Goal: Book appointment/travel/reservation

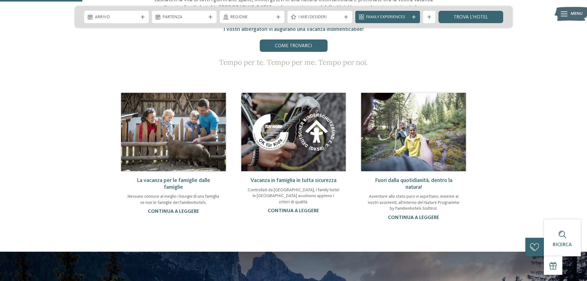
scroll to position [246, 0]
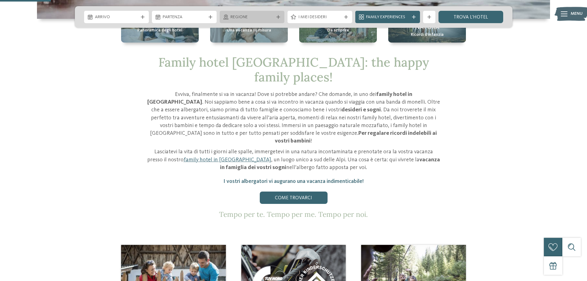
click at [233, 17] on span "Regione" at bounding box center [251, 17] width 43 height 6
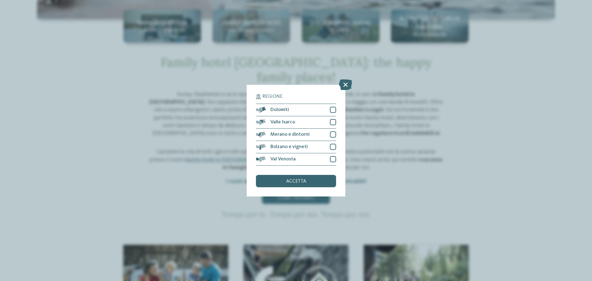
click at [348, 84] on icon at bounding box center [345, 84] width 13 height 11
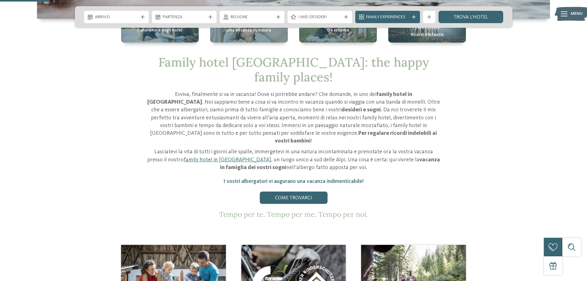
scroll to position [123, 0]
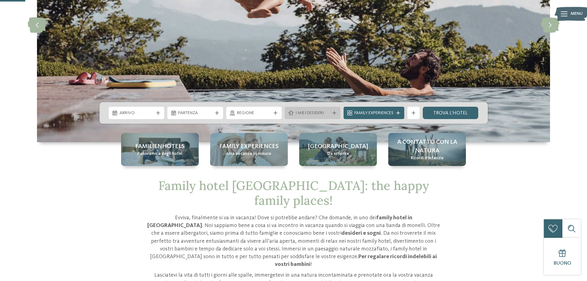
click at [312, 112] on span "I miei desideri" at bounding box center [312, 113] width 34 height 6
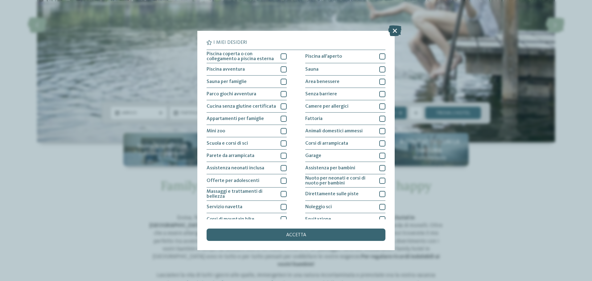
click at [394, 30] on icon at bounding box center [394, 30] width 13 height 11
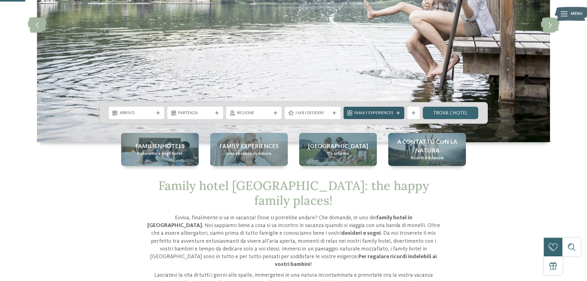
click at [383, 111] on span "Family Experiences" at bounding box center [373, 113] width 39 height 6
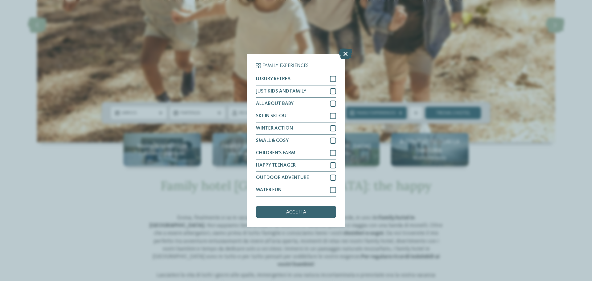
click at [341, 53] on icon at bounding box center [345, 53] width 13 height 11
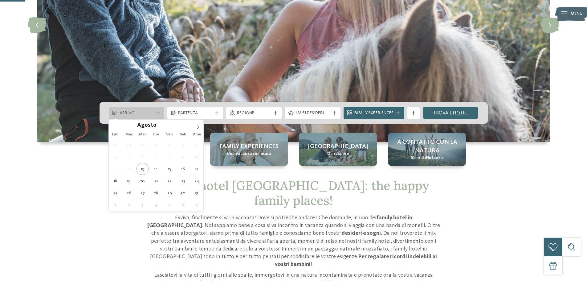
click at [133, 112] on span "Arrivo" at bounding box center [137, 113] width 34 height 6
click at [195, 126] on span at bounding box center [198, 125] width 10 height 10
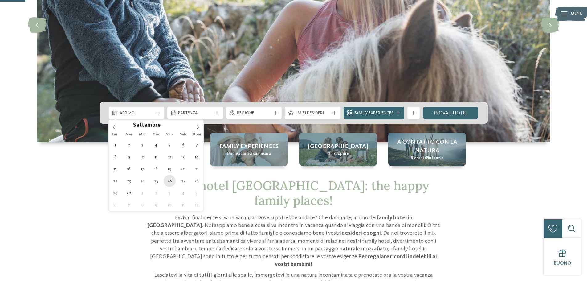
type div "26.09.2025"
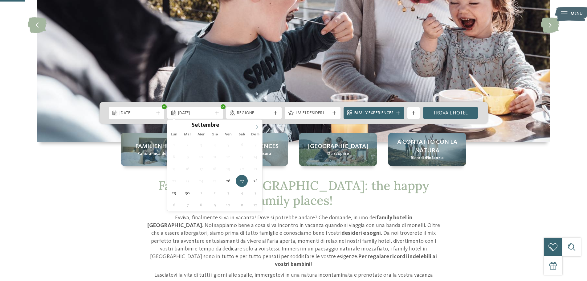
click at [256, 125] on icon at bounding box center [257, 126] width 4 height 4
type div "03.10.2025"
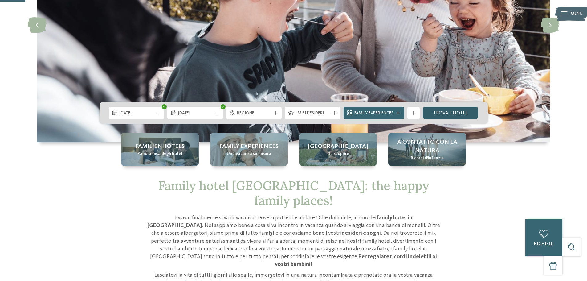
click at [457, 113] on link "trova l’hotel" at bounding box center [451, 113] width 56 height 12
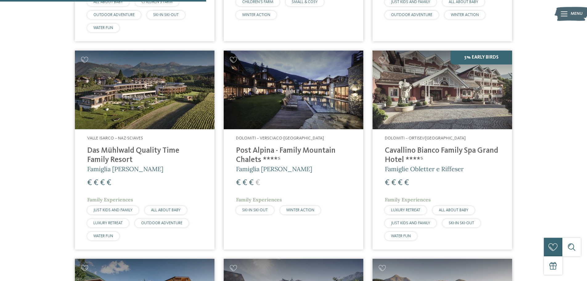
scroll to position [603, 0]
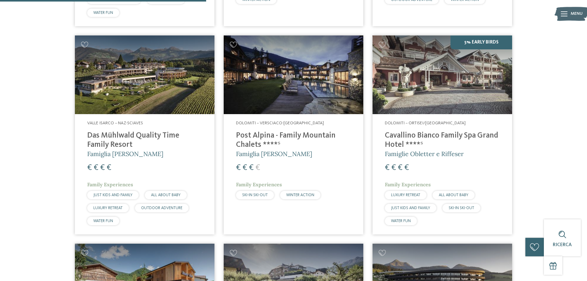
click at [269, 134] on h4 "Post Alpina - Family Mountain Chalets ****ˢ" at bounding box center [293, 140] width 115 height 18
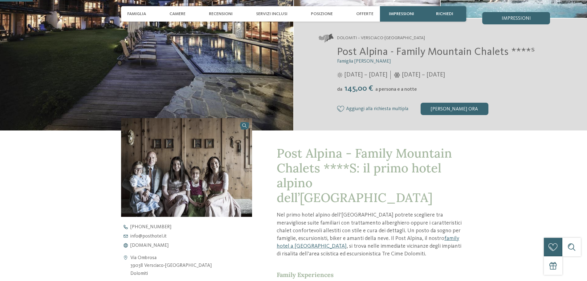
scroll to position [123, 0]
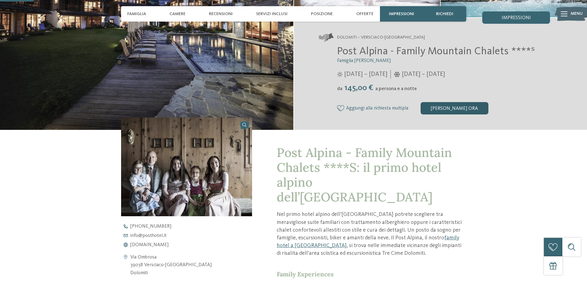
click at [457, 107] on div "[PERSON_NAME] ora" at bounding box center [455, 108] width 68 height 12
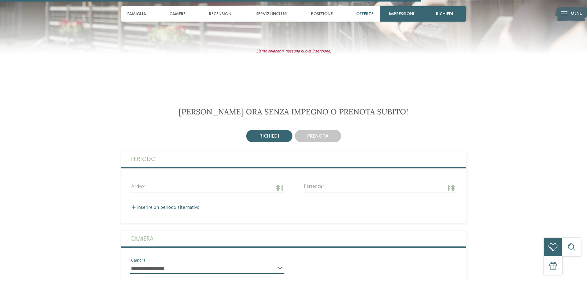
scroll to position [1573, 0]
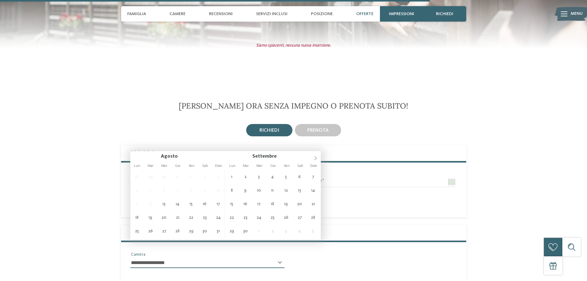
click at [174, 177] on input "Arrivo" at bounding box center [207, 182] width 154 height 10
type input "**********"
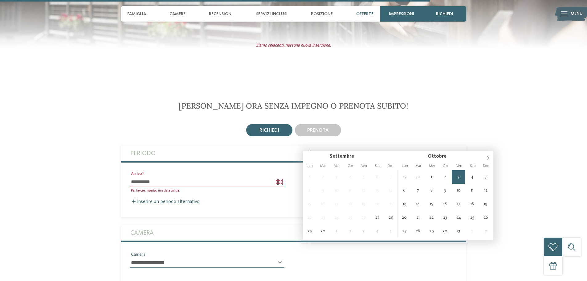
type input "**********"
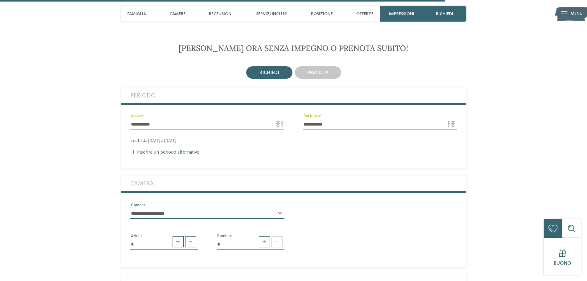
scroll to position [1634, 0]
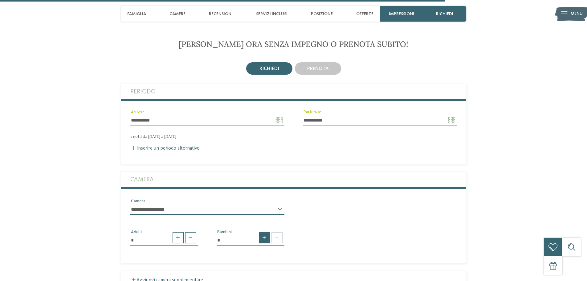
click at [261, 232] on span at bounding box center [264, 237] width 11 height 11
type input "*"
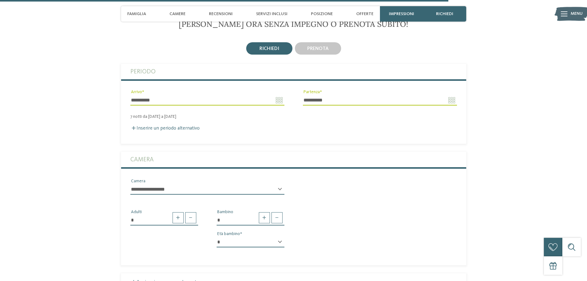
scroll to position [1665, 0]
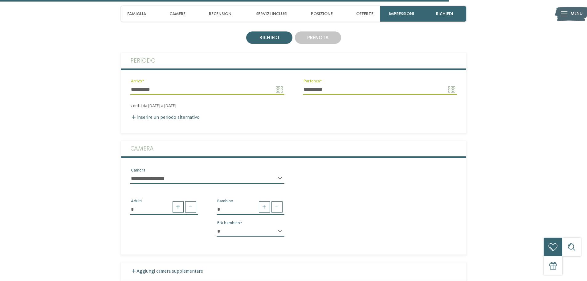
click at [278, 226] on select "* * * * * * * * * * * ** ** ** ** ** ** ** **" at bounding box center [251, 231] width 68 height 10
select select "*"
click at [217, 226] on select "* * * * * * * * * * * ** ** ** ** ** ** ** **" at bounding box center [251, 231] width 68 height 10
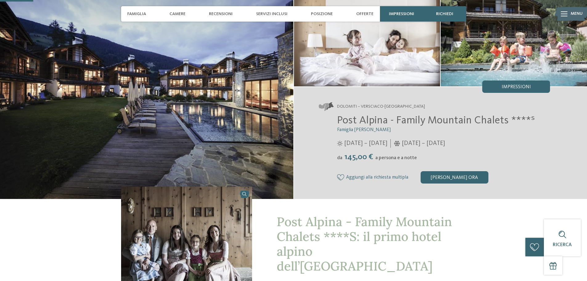
scroll to position [0, 0]
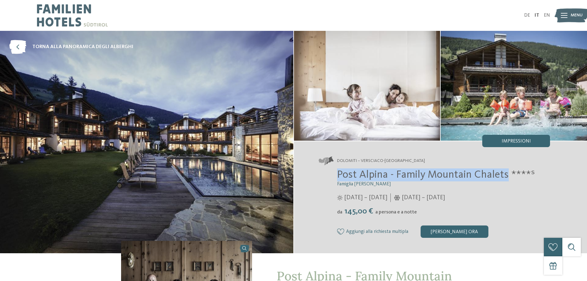
drag, startPoint x: 338, startPoint y: 172, endPoint x: 503, endPoint y: 179, distance: 165.0
click at [506, 180] on h2 "Post Alpina - Family Mountain Chalets ****ˢ" at bounding box center [443, 174] width 213 height 13
copy span "Post Alpina - Family Mountain Chalets"
